Goal: Navigation & Orientation: Find specific page/section

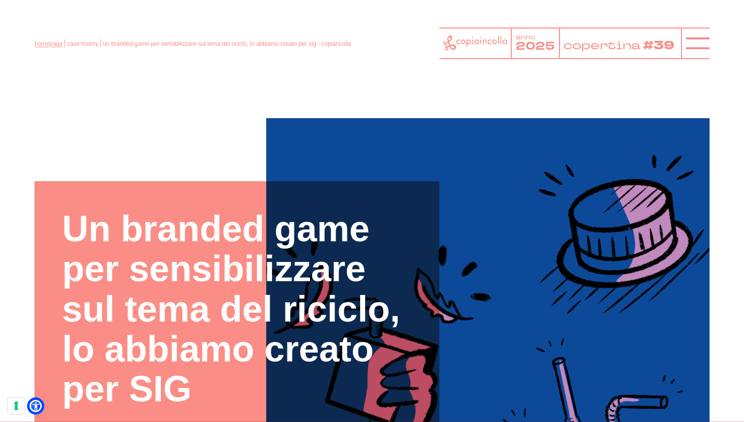
click at [45, 40] on link "homepage" at bounding box center [48, 43] width 28 height 7
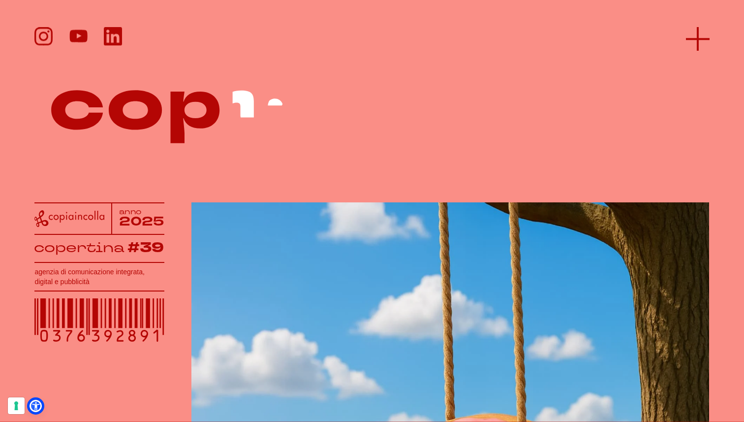
click at [699, 30] on icon at bounding box center [698, 39] width 24 height 24
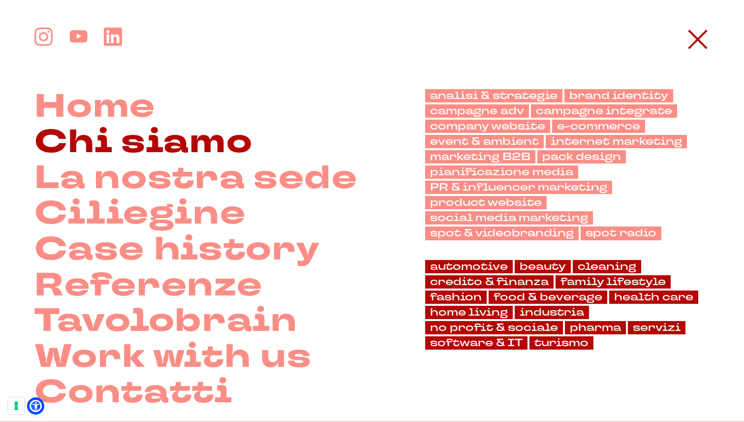
click at [233, 156] on link "Chi siamo" at bounding box center [143, 143] width 218 height 36
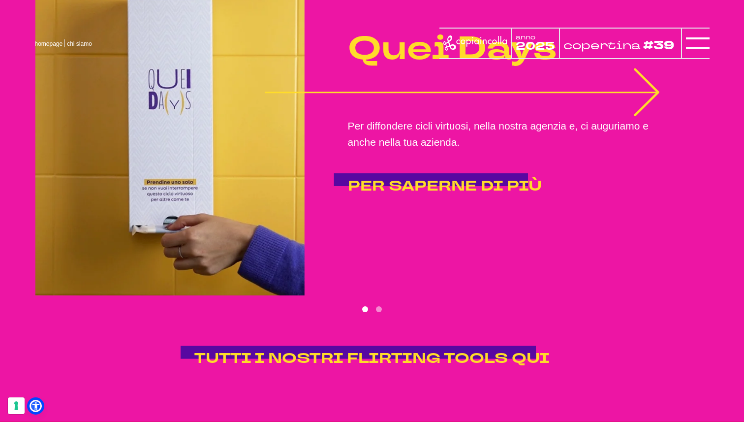
scroll to position [1913, 0]
click at [655, 96] on icon "1 of 2" at bounding box center [646, 93] width 23 height 46
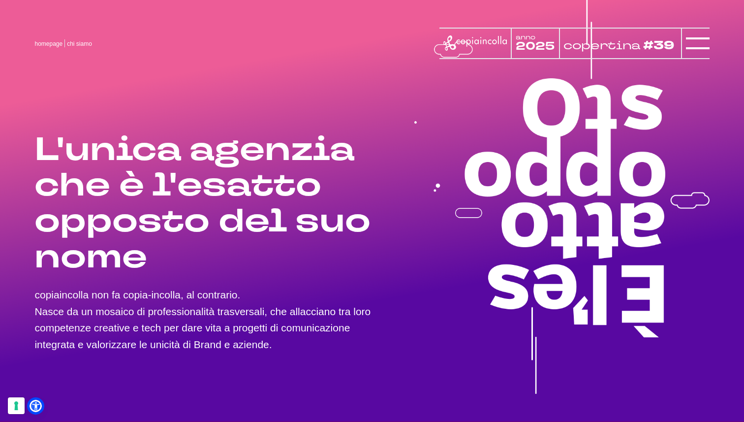
scroll to position [0, 0]
